Goal: Task Accomplishment & Management: Use online tool/utility

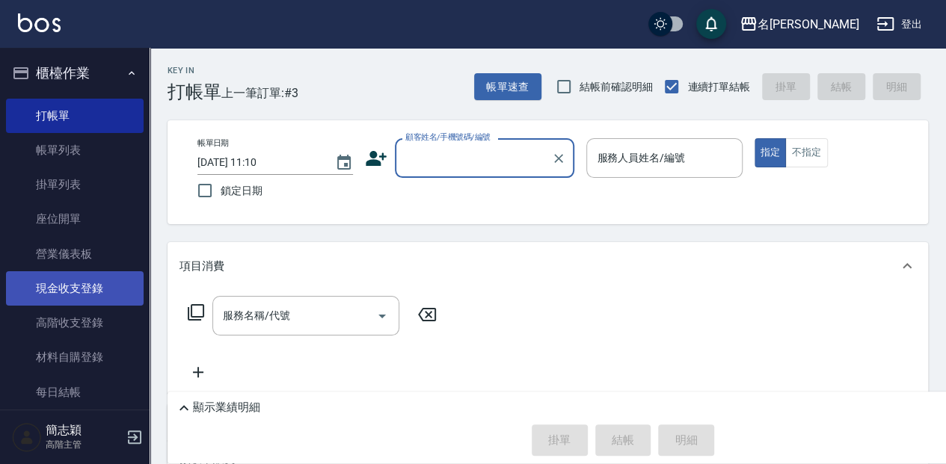
click at [97, 299] on link "現金收支登錄" at bounding box center [75, 288] width 138 height 34
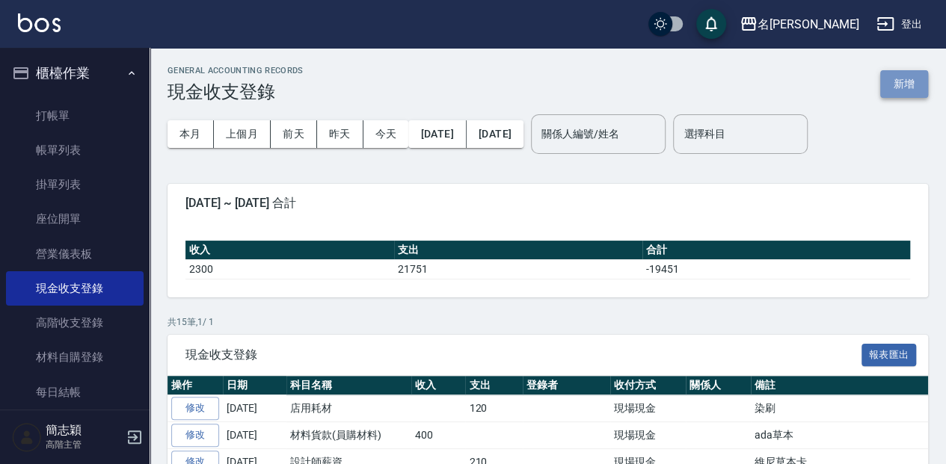
click at [908, 80] on button "新增" at bounding box center [904, 84] width 48 height 28
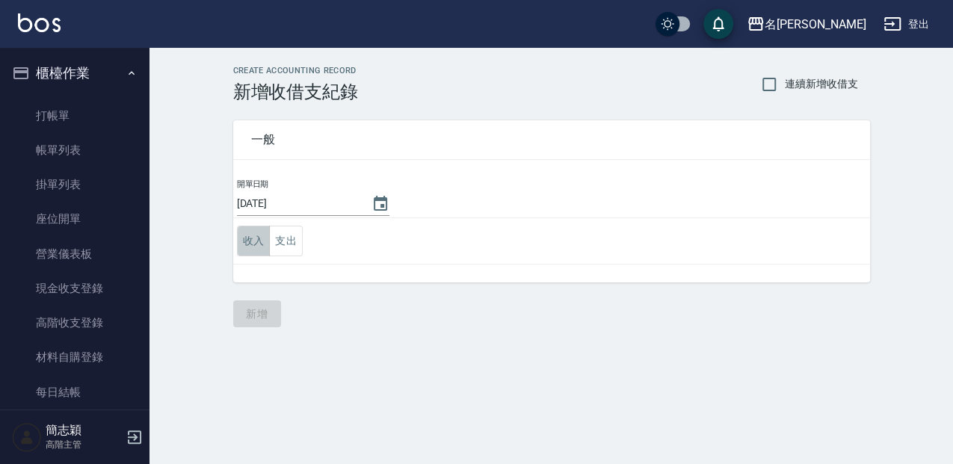
click at [253, 245] on button "收入" at bounding box center [254, 241] width 34 height 31
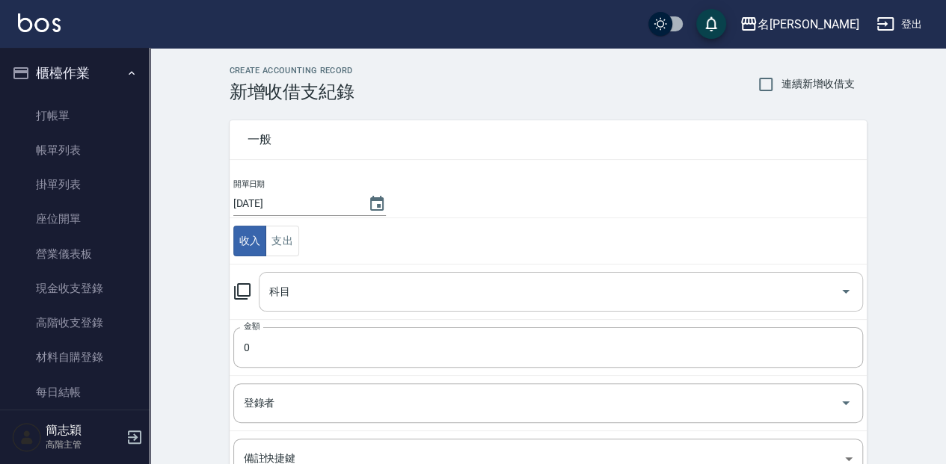
click at [381, 288] on input "科目" at bounding box center [549, 292] width 568 height 26
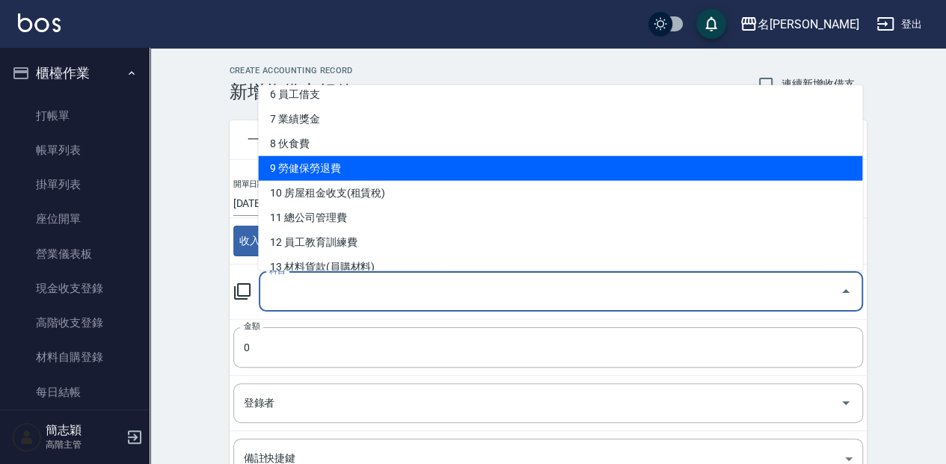
scroll to position [199, 0]
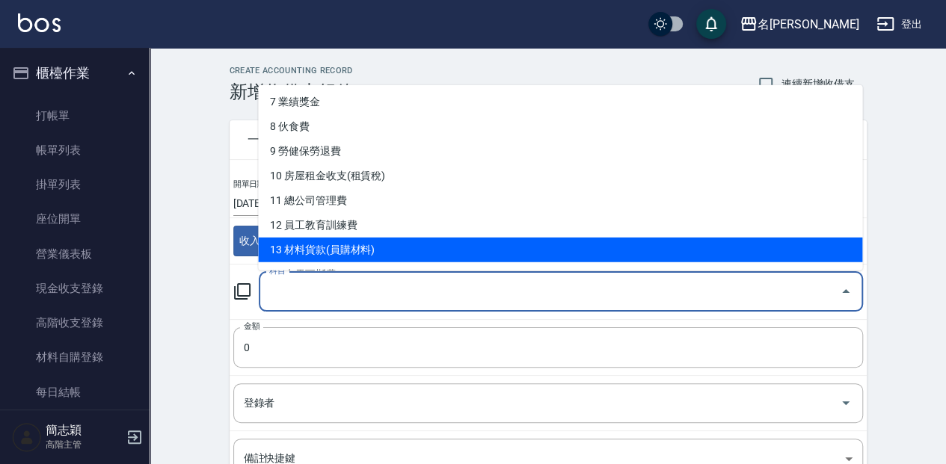
click at [372, 249] on li "13 材料貨款(員購材料)" at bounding box center [560, 249] width 604 height 25
type input "13 材料貨款(員購材料)"
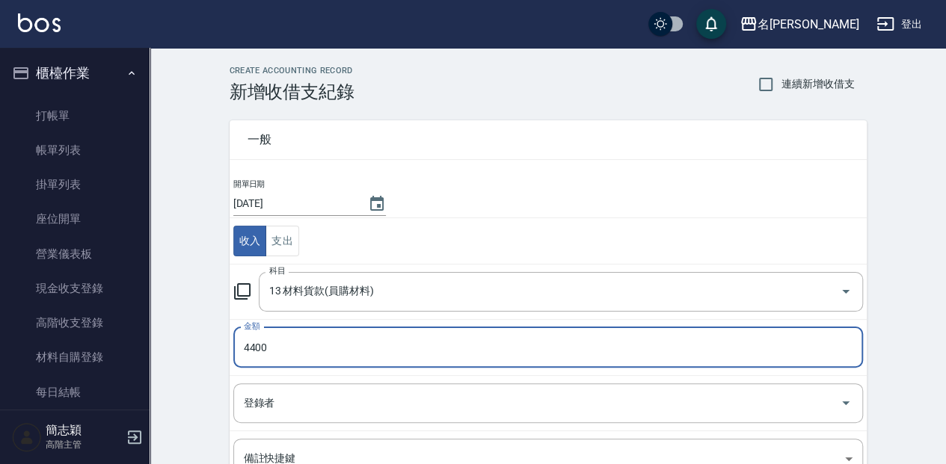
scroll to position [99, 0]
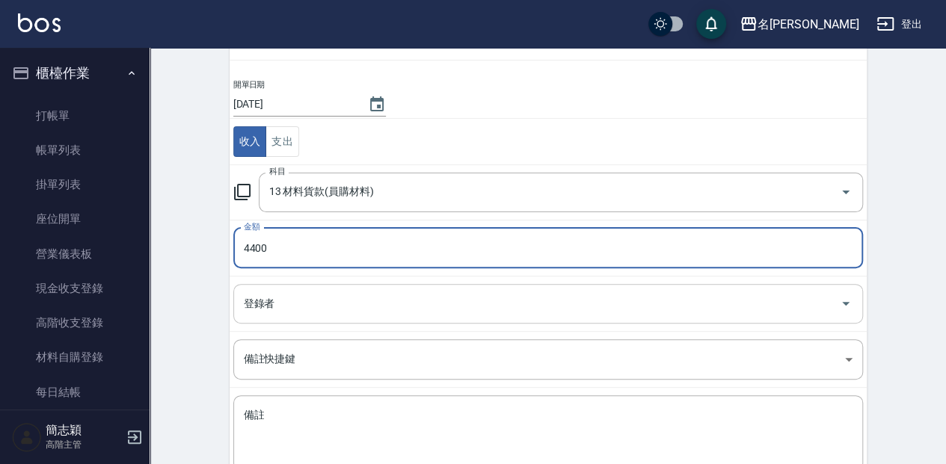
type input "4400"
click at [447, 303] on input "登錄者" at bounding box center [537, 304] width 594 height 26
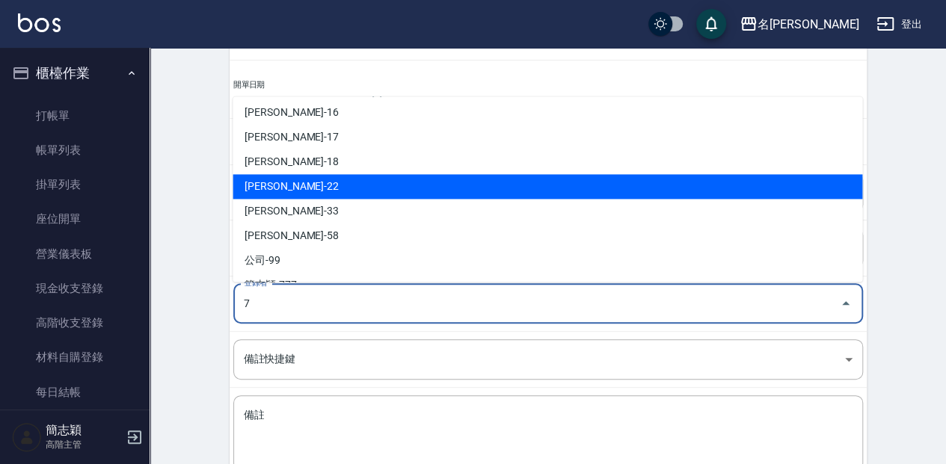
scroll to position [0, 0]
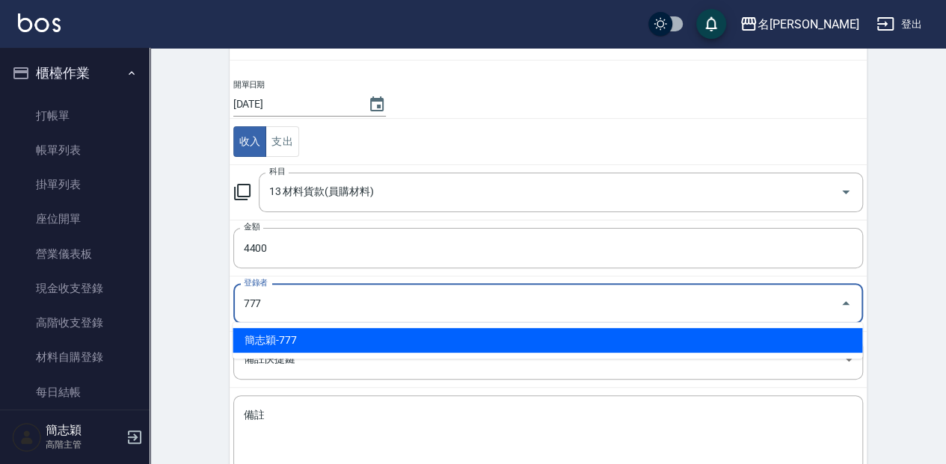
type input "簡志穎-777"
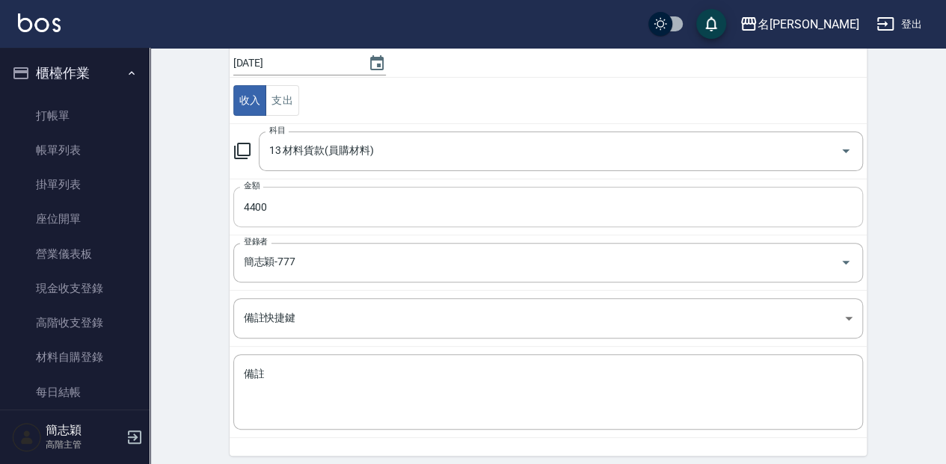
scroll to position [193, 0]
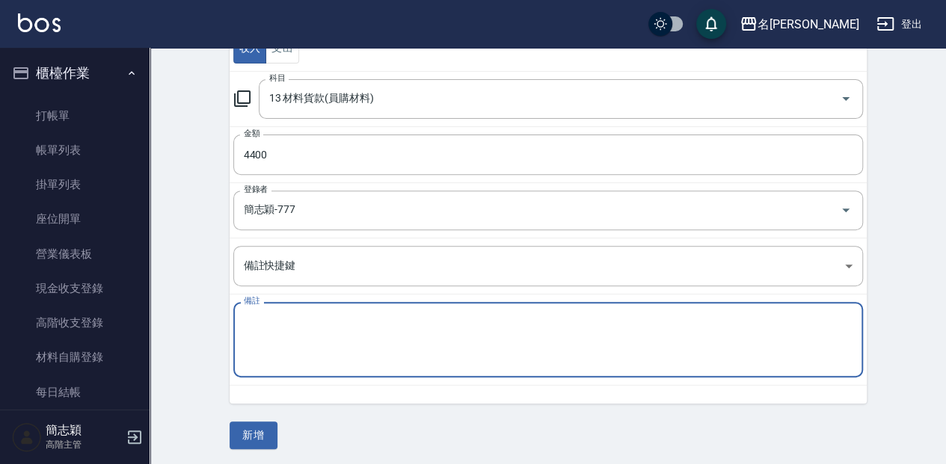
click at [430, 337] on textarea "備註" at bounding box center [548, 340] width 609 height 51
type textarea "木梳"
click at [265, 431] on button "新增" at bounding box center [254, 436] width 48 height 28
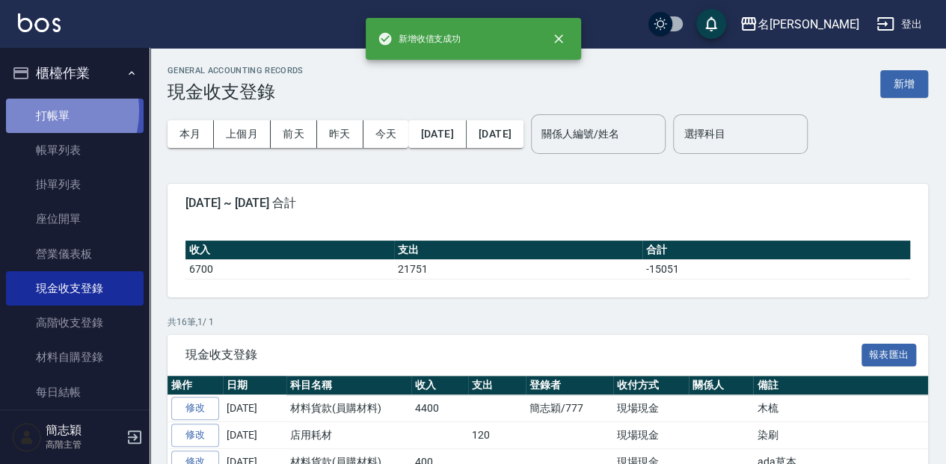
click at [40, 111] on link "打帳單" at bounding box center [75, 116] width 138 height 34
